Goal: Information Seeking & Learning: Find specific fact

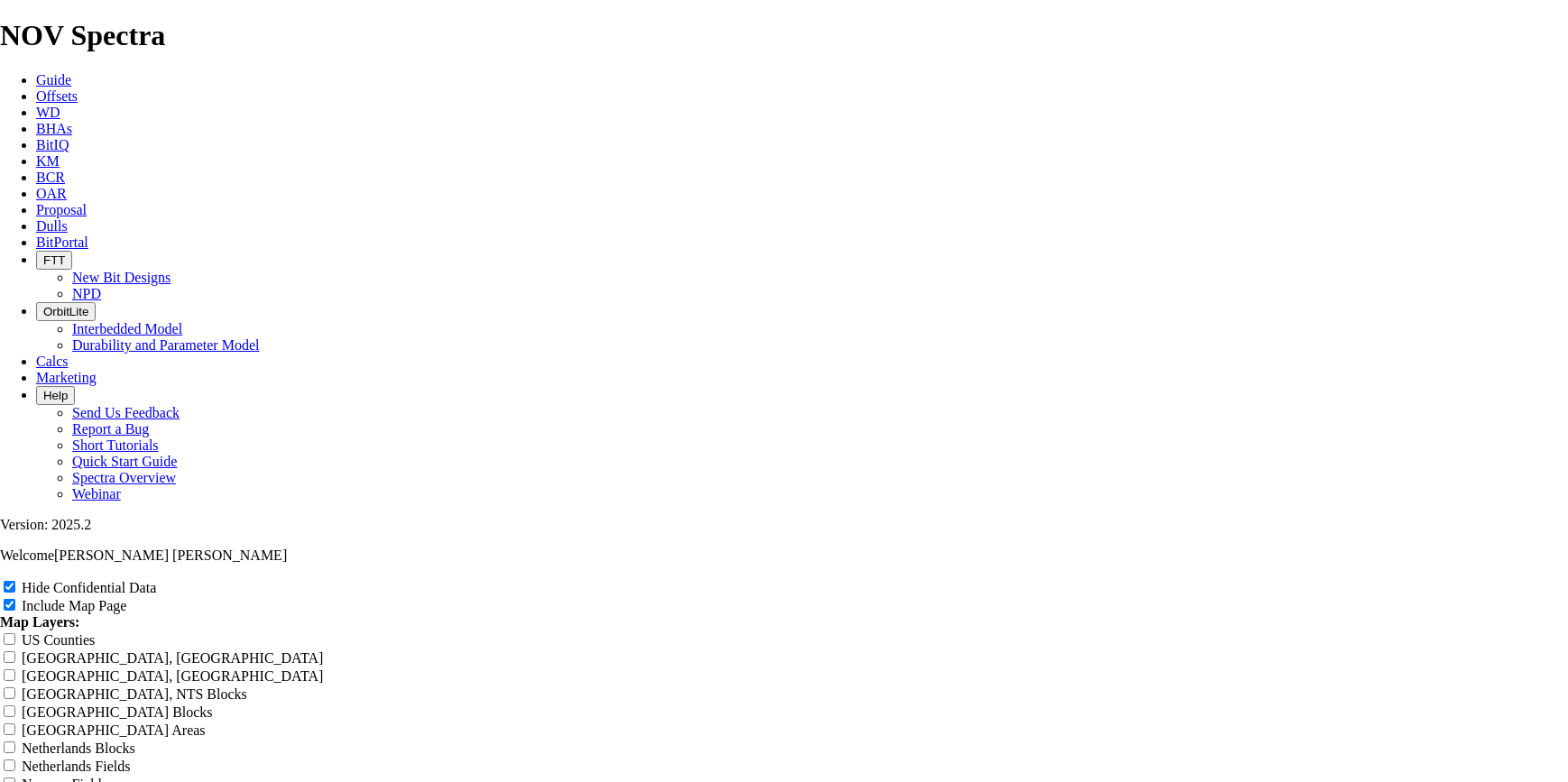
scroll to position [2842, 0]
click at [78, 88] on span "Offsets" at bounding box center [57, 96] width 41 height 15
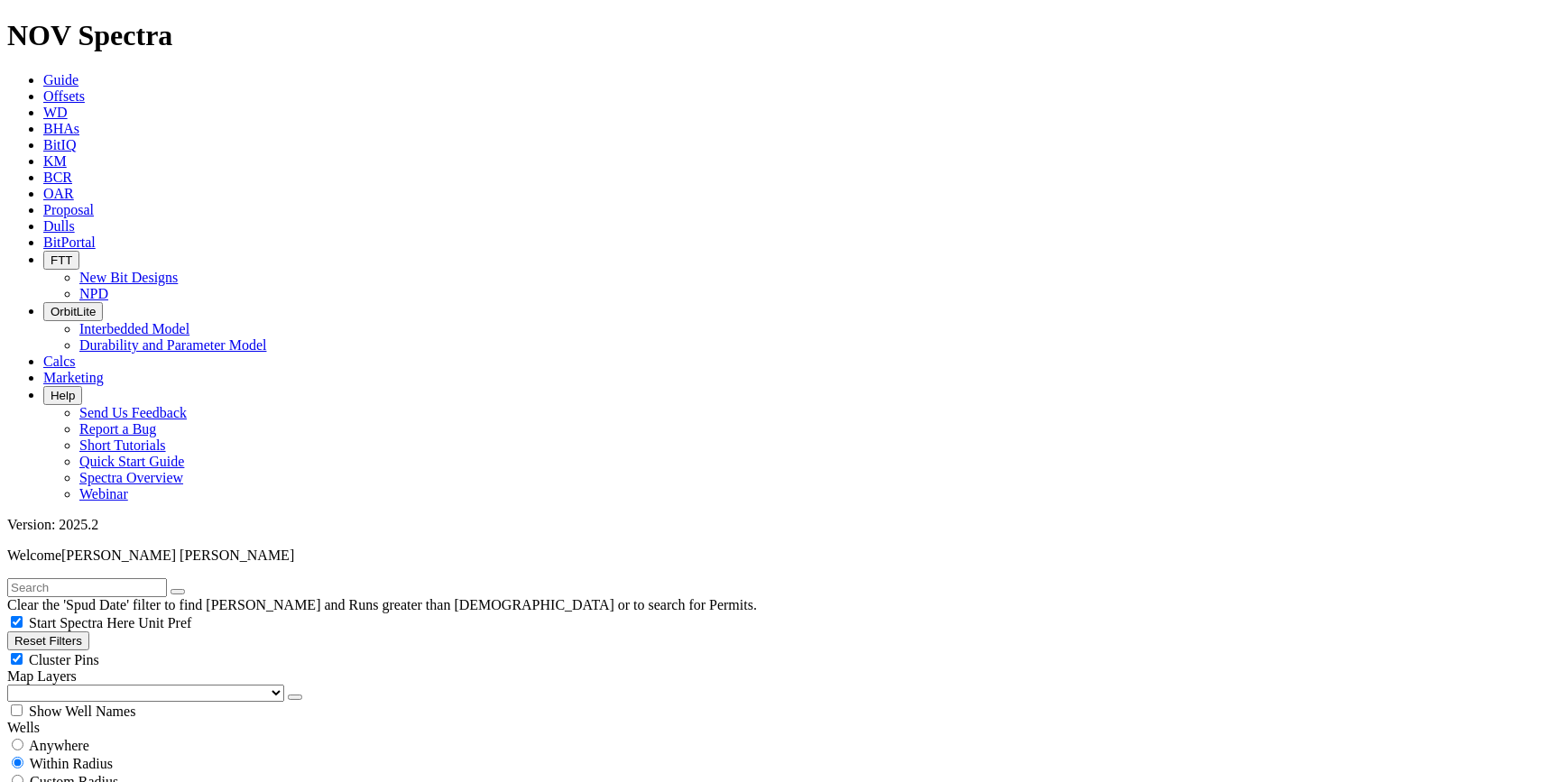
click at [167, 578] on input "text" at bounding box center [87, 587] width 160 height 19
type input "ixachi 12"
click at [189, 589] on button "submit" at bounding box center [196, 592] width 14 height 6
click at [69, 738] on span "Anywhere" at bounding box center [58, 746] width 60 height 15
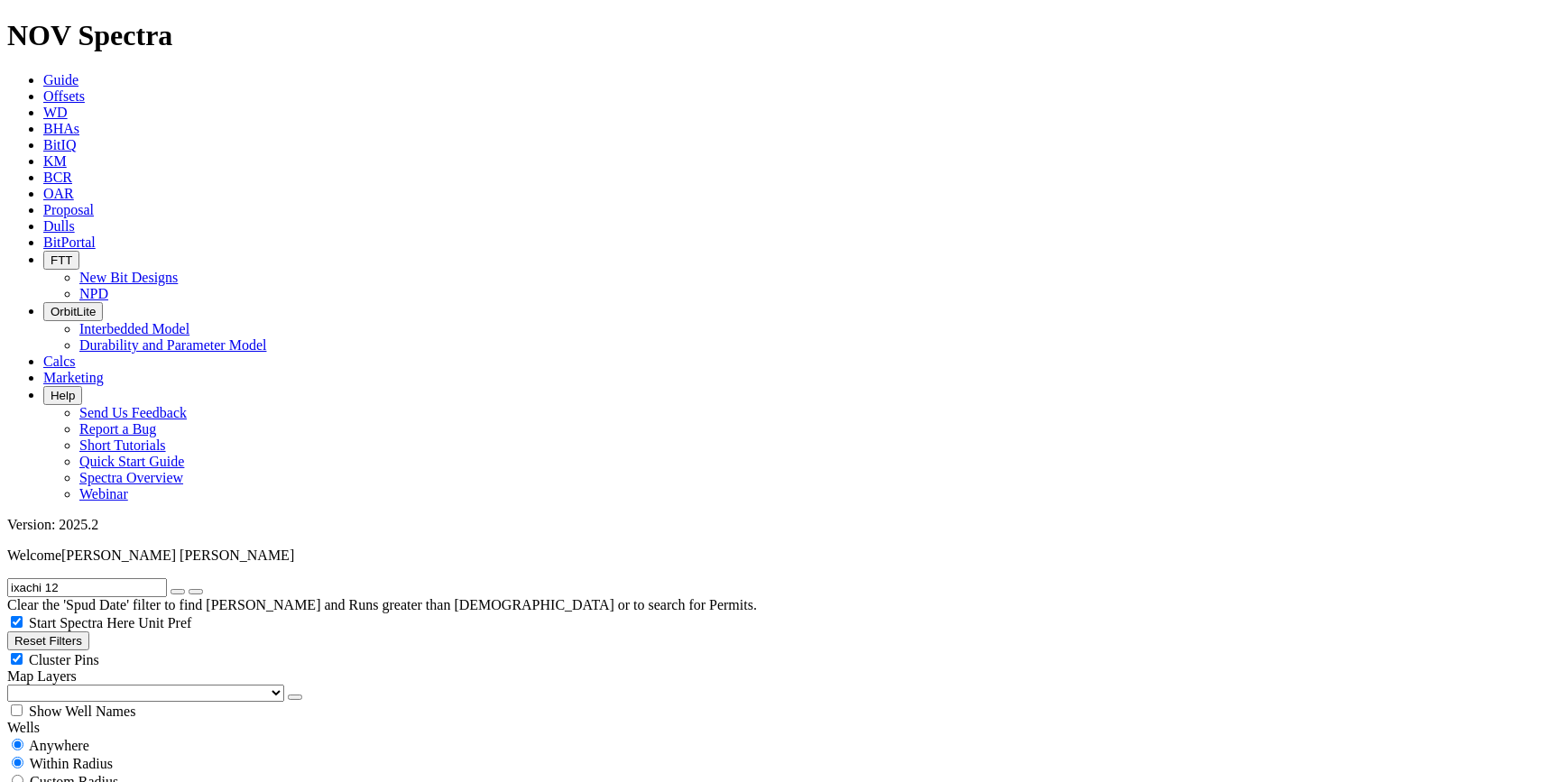
radio input "true"
radio input "false"
select select "12.25"
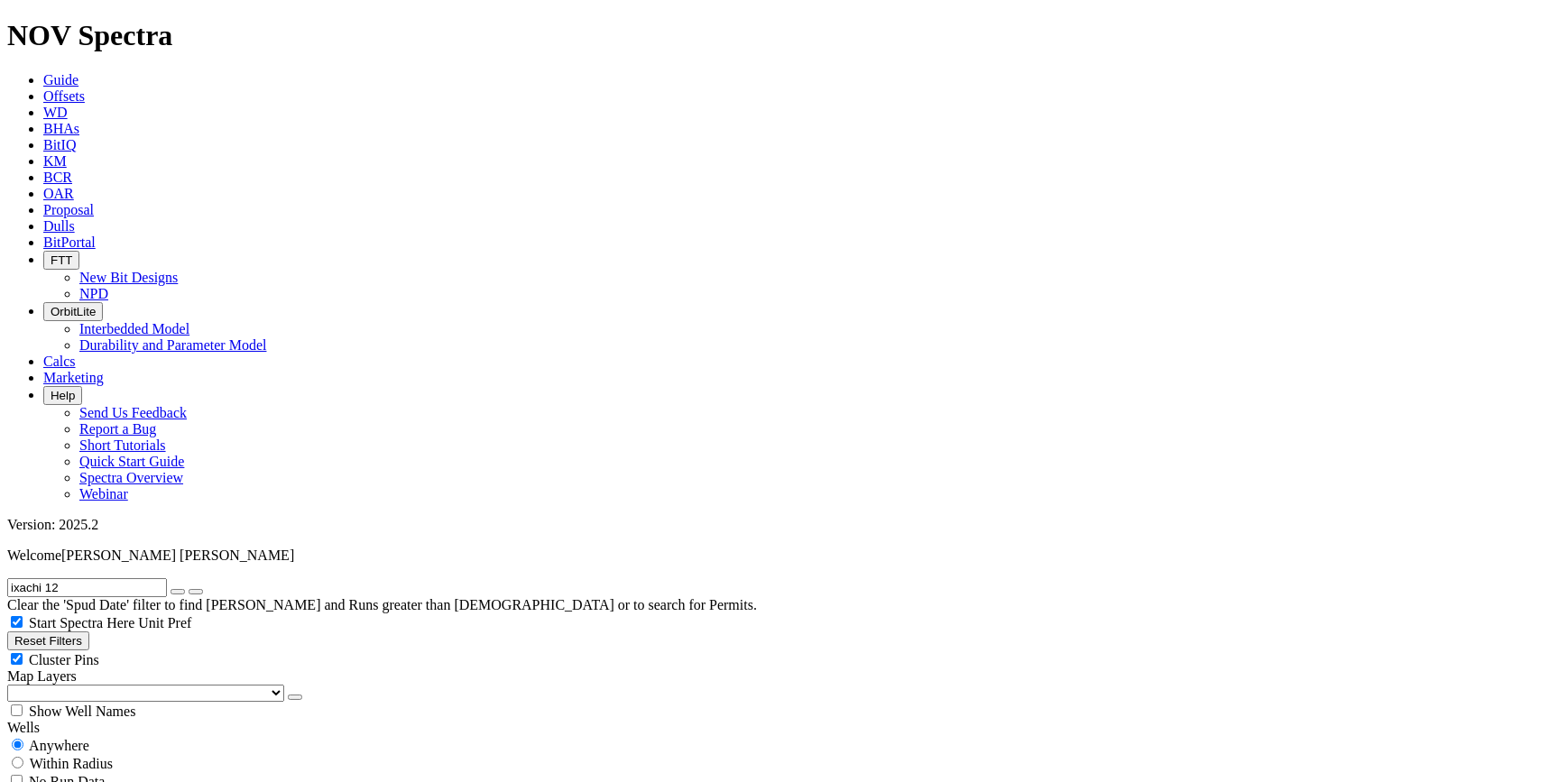
checkbox input "false"
select select "? number:12.25 ?"
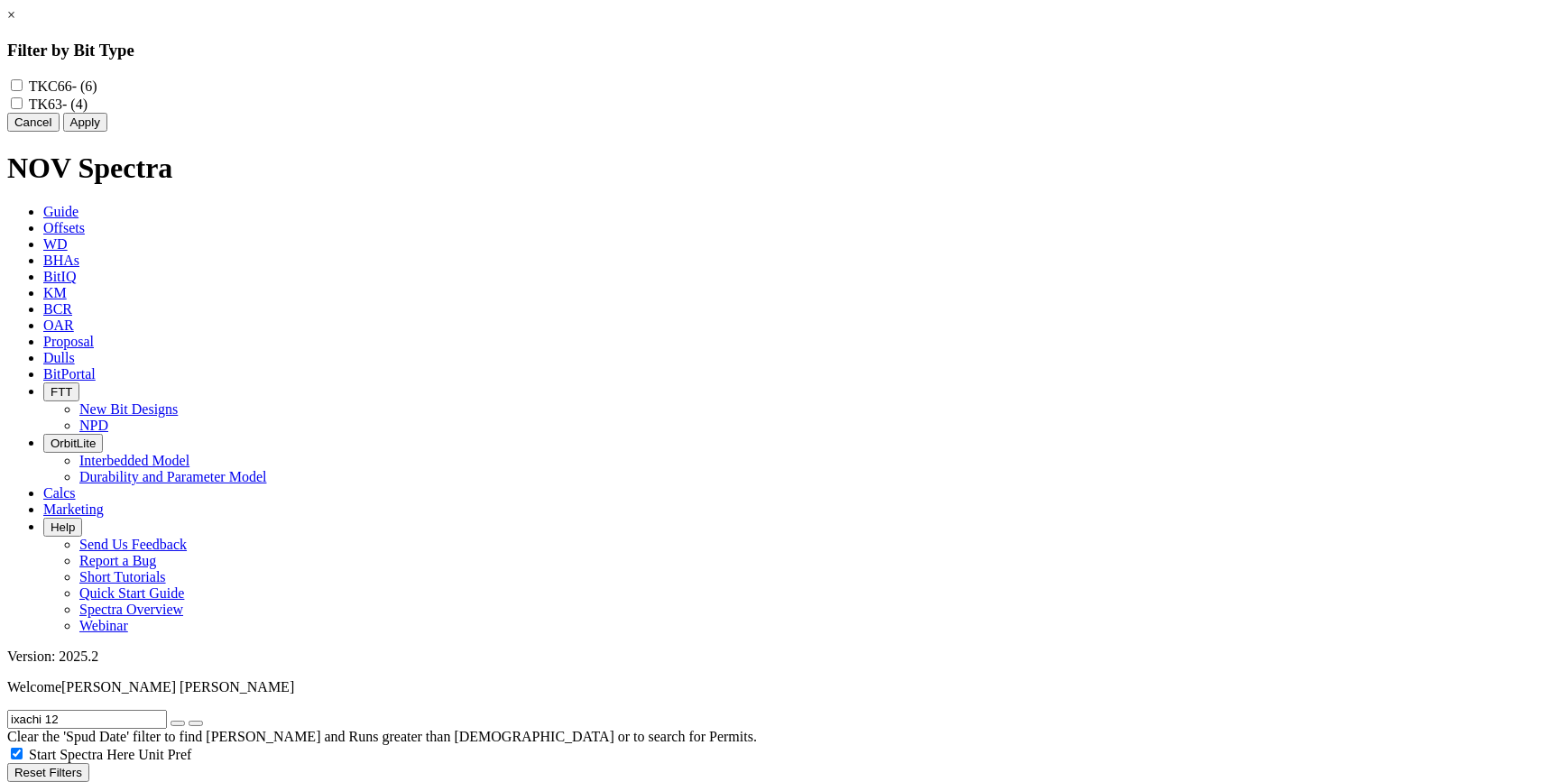
click at [23, 109] on input "TK63 - (4)" at bounding box center [16, 104] width 12 height 12
checkbox input "true"
click at [844, 131] on div "Cancel Apply" at bounding box center [784, 123] width 1554 height 19
click at [107, 131] on button "Apply" at bounding box center [85, 123] width 44 height 19
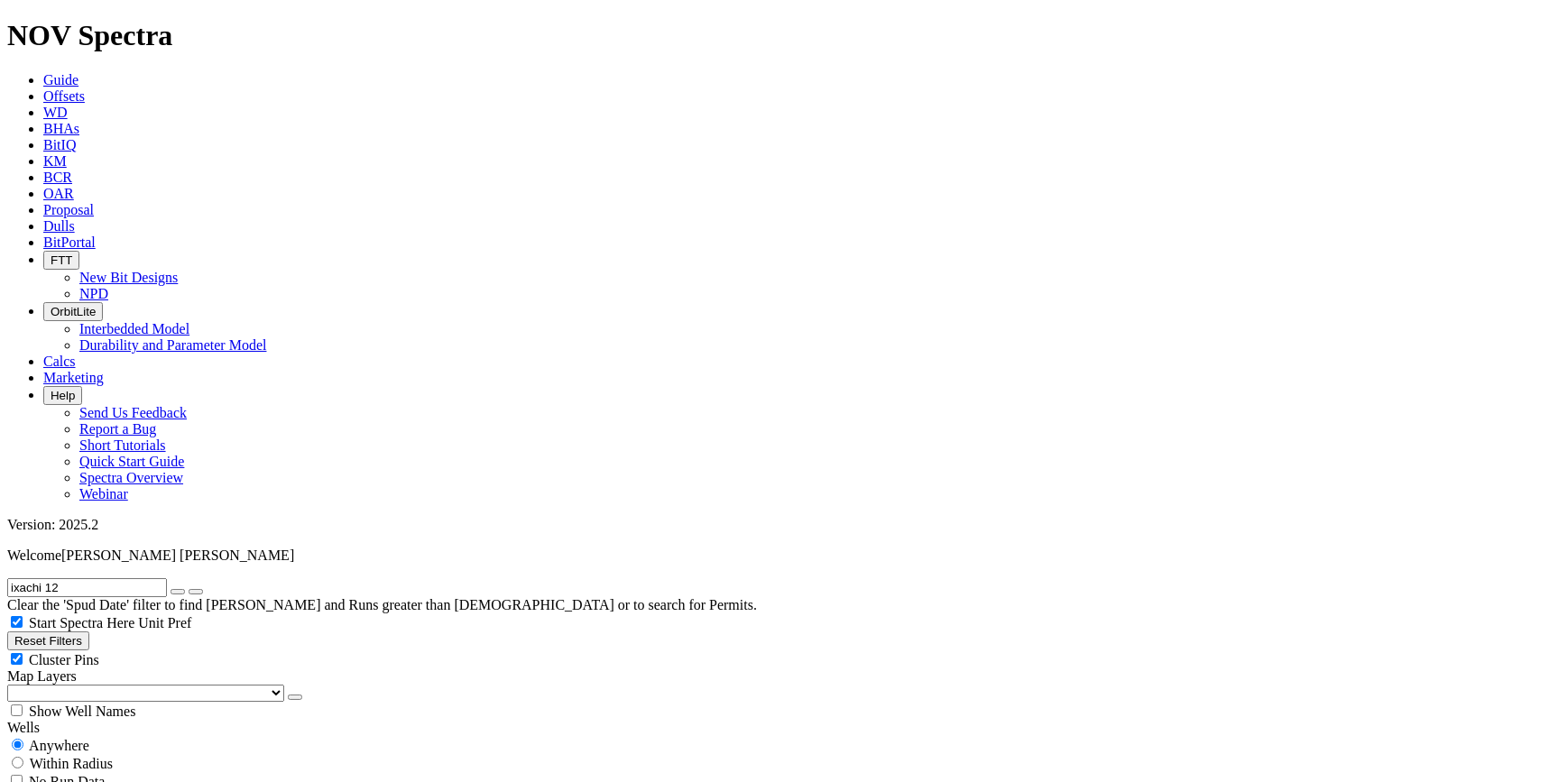
click at [177, 592] on icon "button" at bounding box center [177, 592] width 0 height 0
radio input "false"
radio input "true"
click at [120, 578] on input "text" at bounding box center [87, 587] width 160 height 19
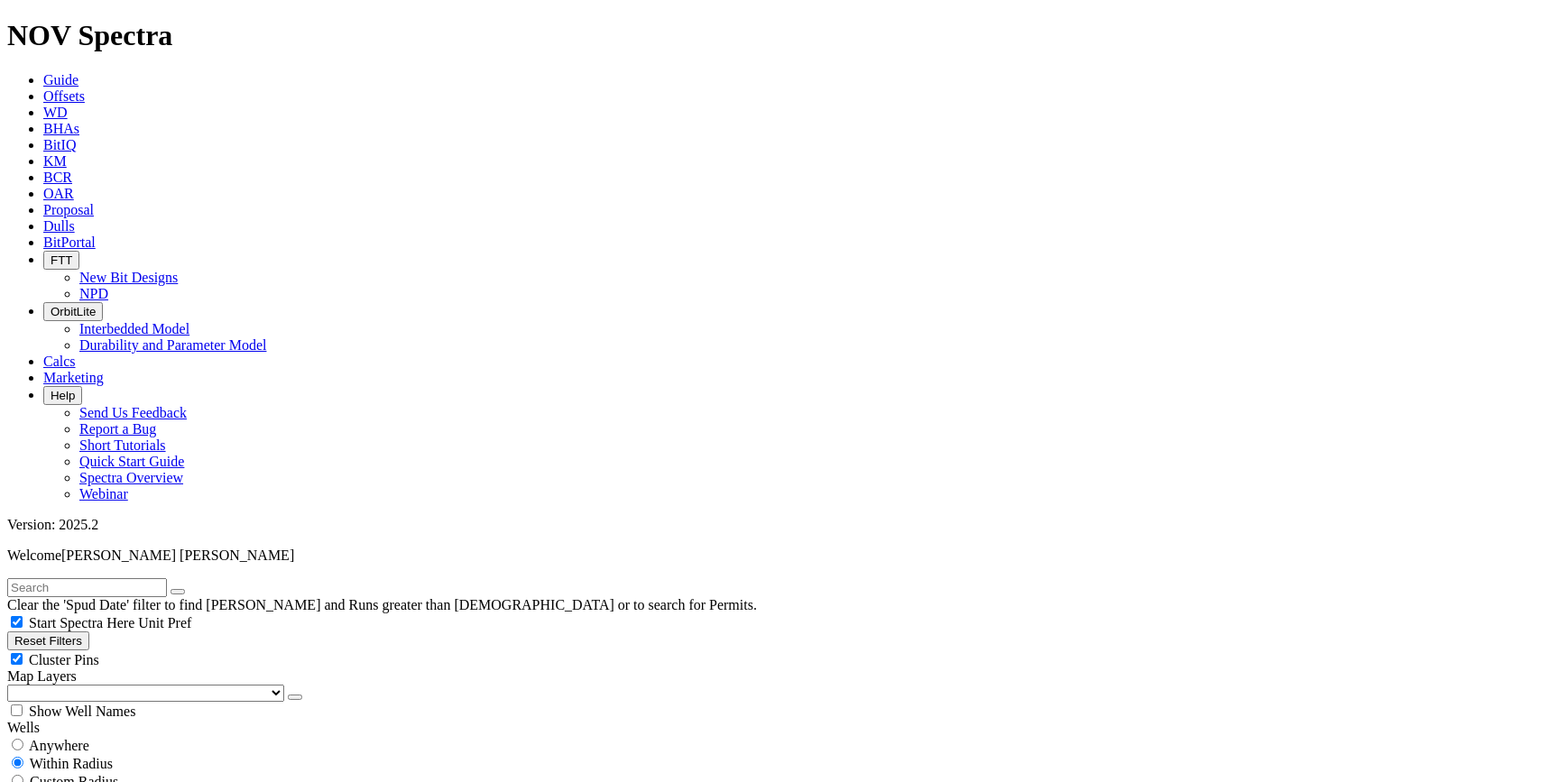
click at [14, 634] on icon "button" at bounding box center [14, 641] width 0 height 13
checkbox input "true"
type input "[DATE]"
select select
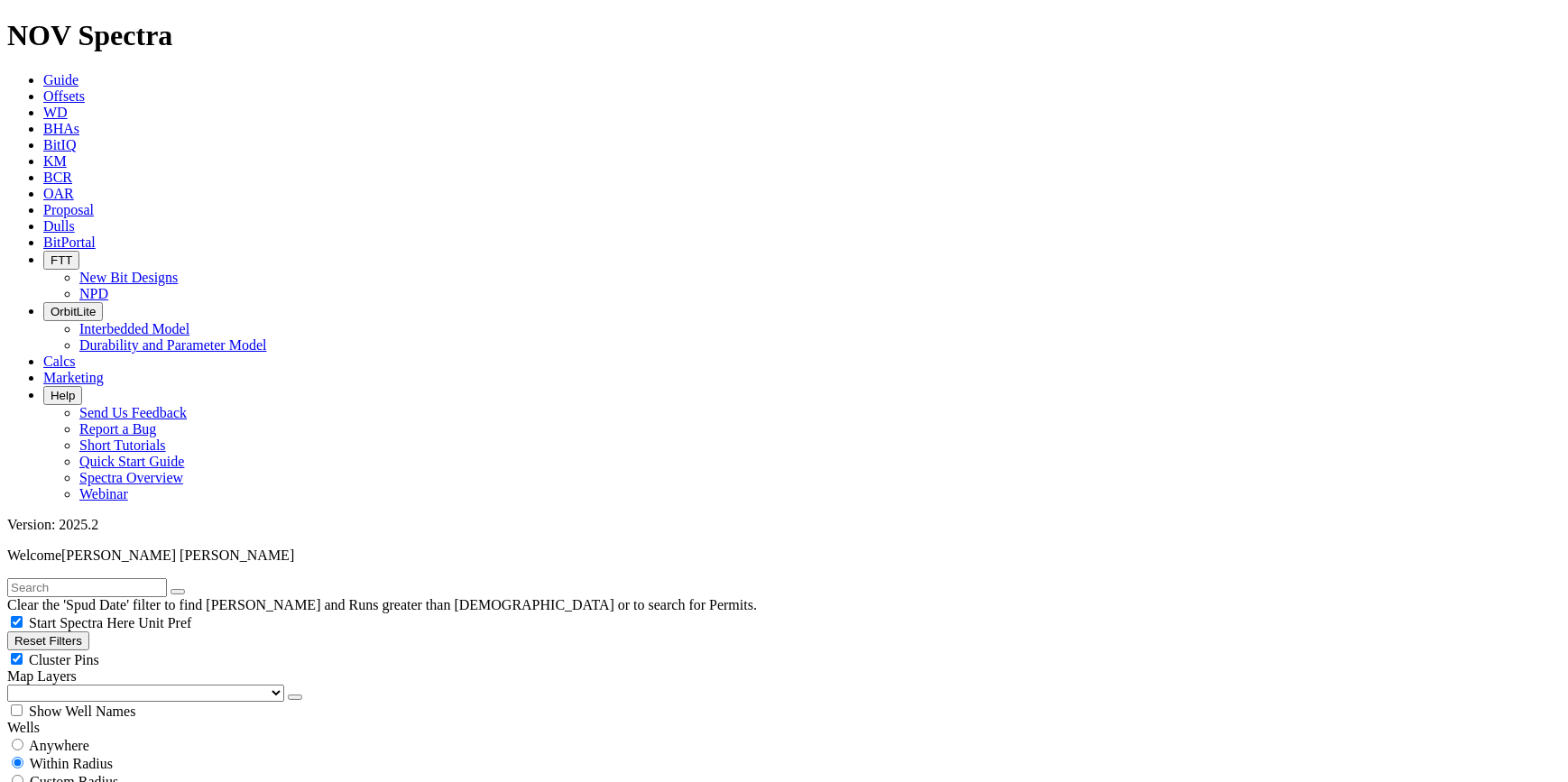
select select
click at [62, 578] on input "text" at bounding box center [87, 587] width 160 height 19
paste input "A296436"
type input "A296436"
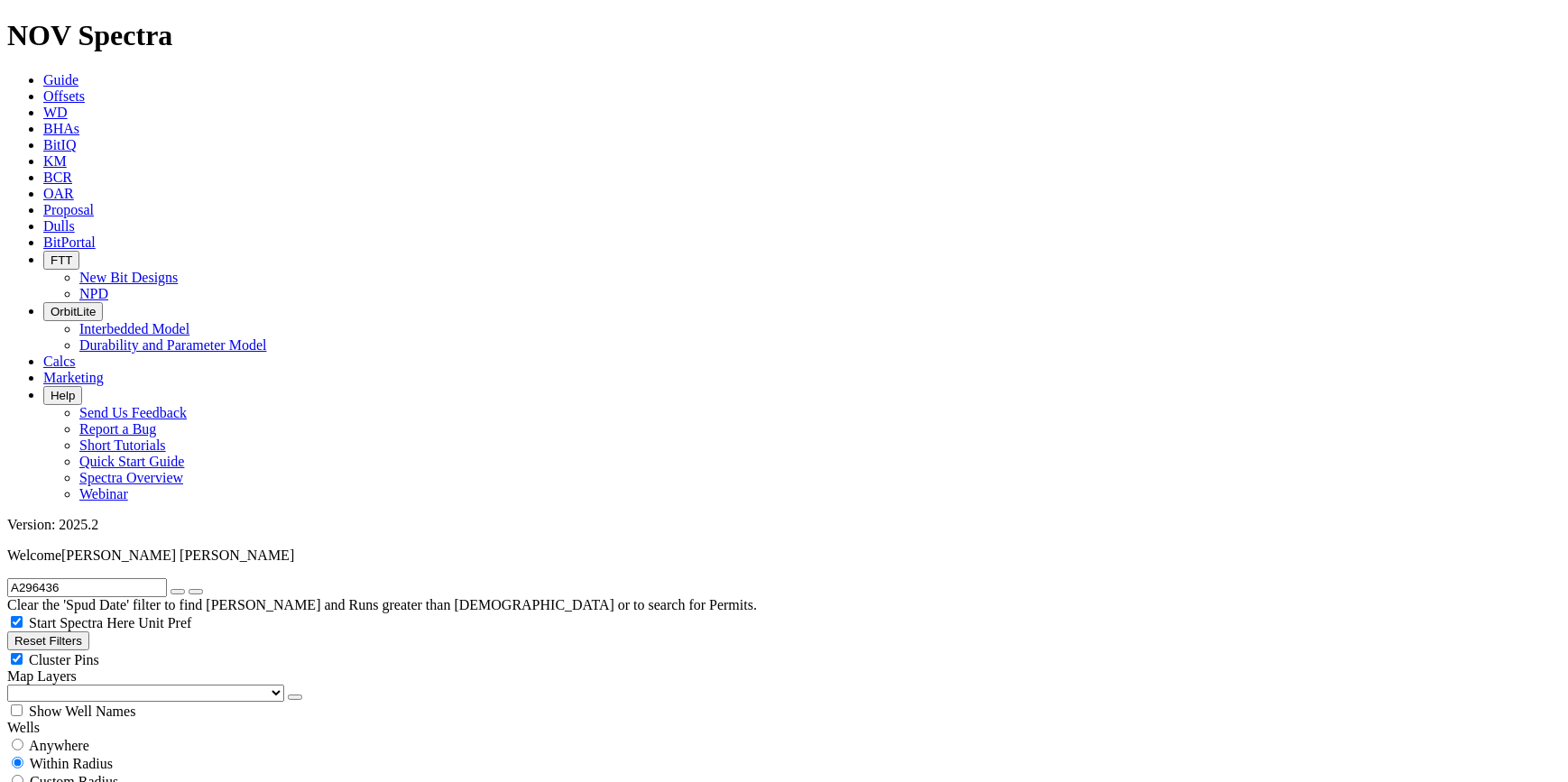
click at [203, 589] on button "submit" at bounding box center [196, 592] width 14 height 6
click at [23, 739] on input "radio" at bounding box center [17, 745] width 12 height 12
radio input "true"
radio input "false"
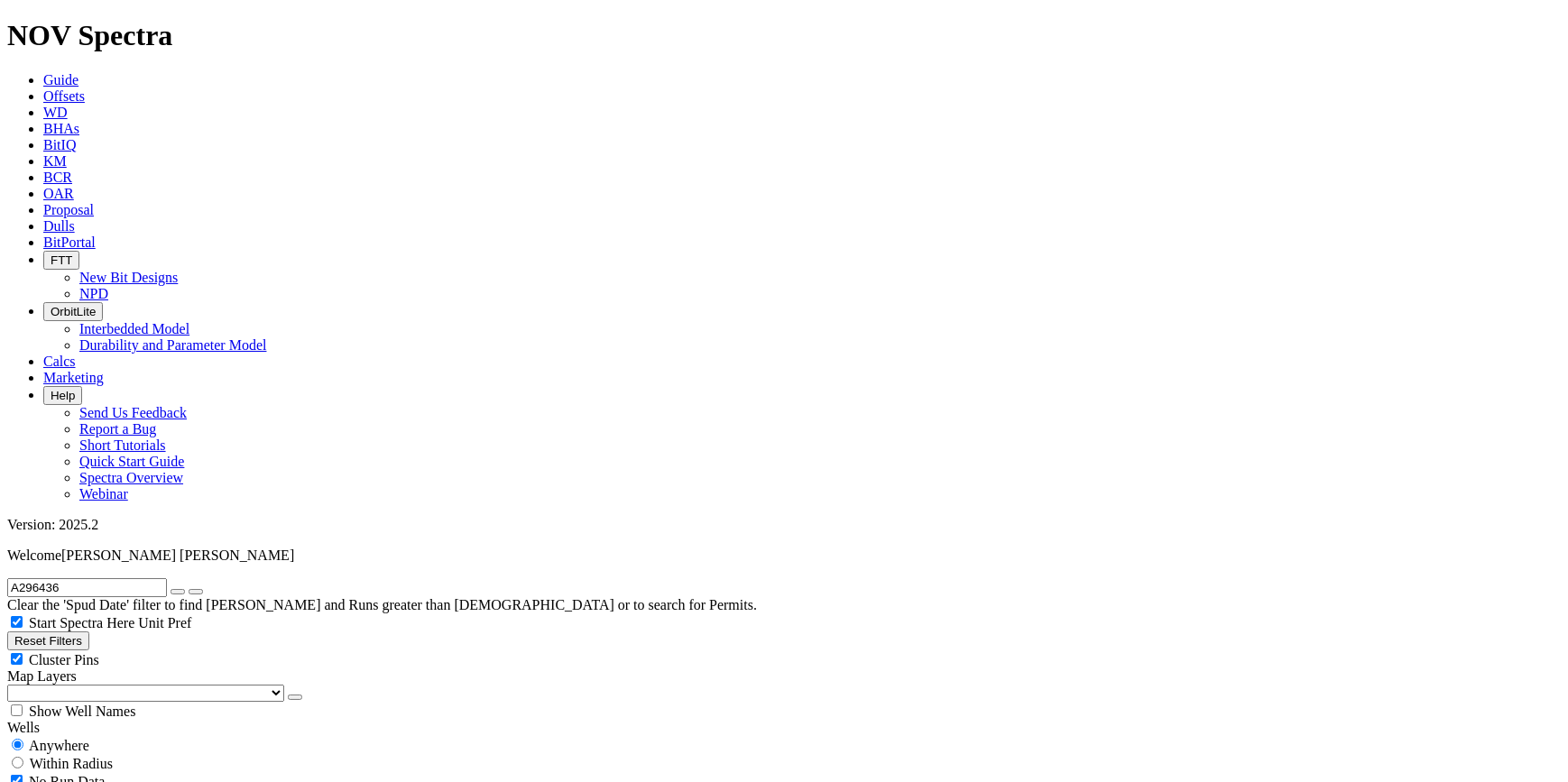
scroll to position [8, 0]
radio input "false"
radio input "true"
click at [84, 578] on input "text" at bounding box center [87, 587] width 160 height 19
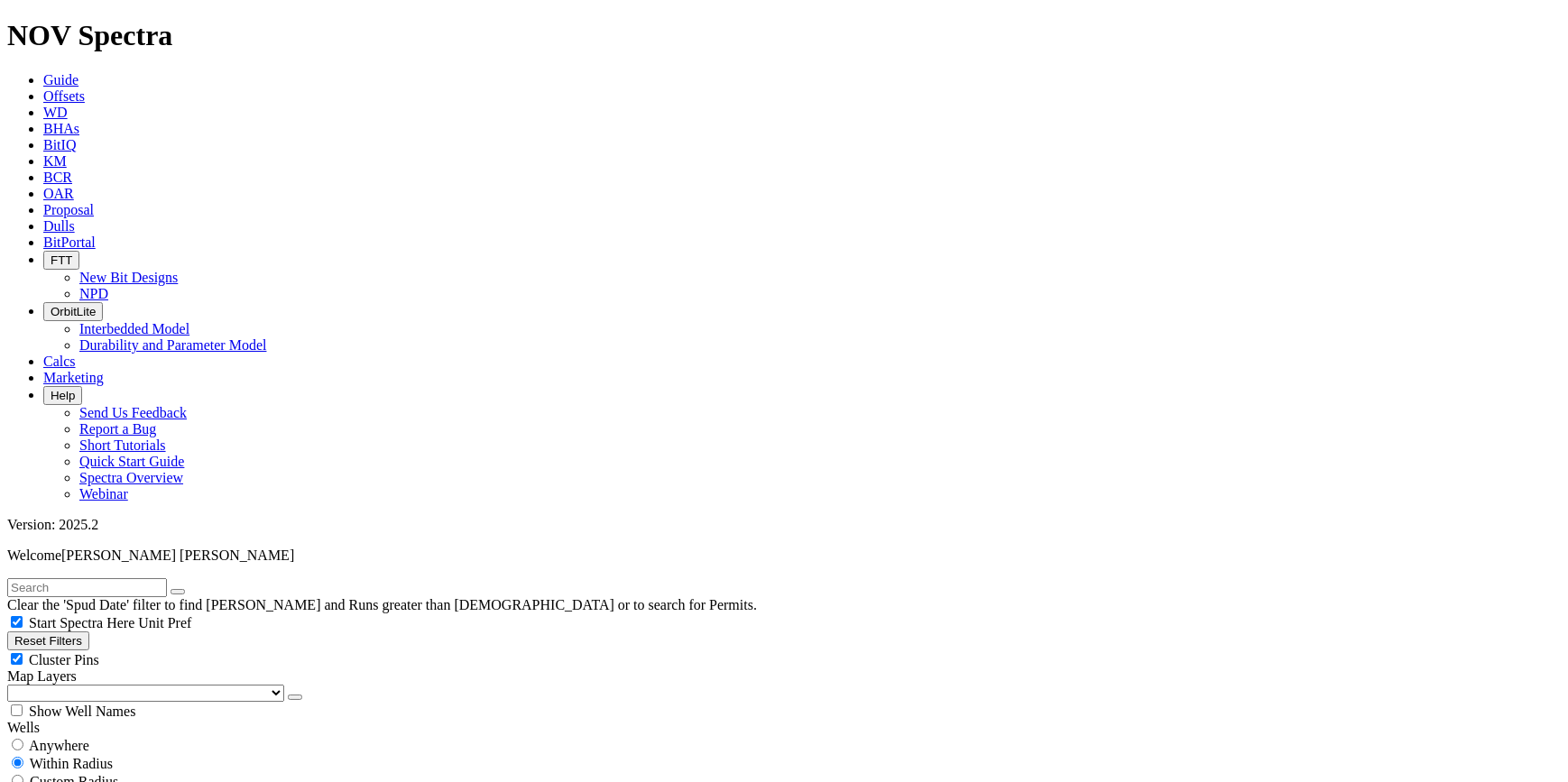
checkbox input "false"
select select "? number:12.25 ?"
